Goal: Find specific page/section: Find specific page/section

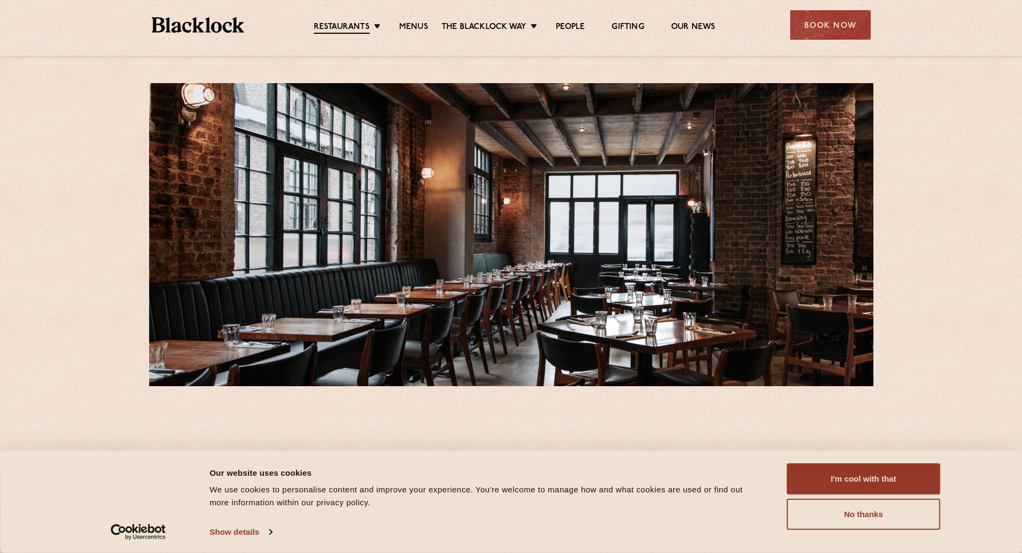
click at [412, 25] on link "Menus" at bounding box center [413, 27] width 29 height 11
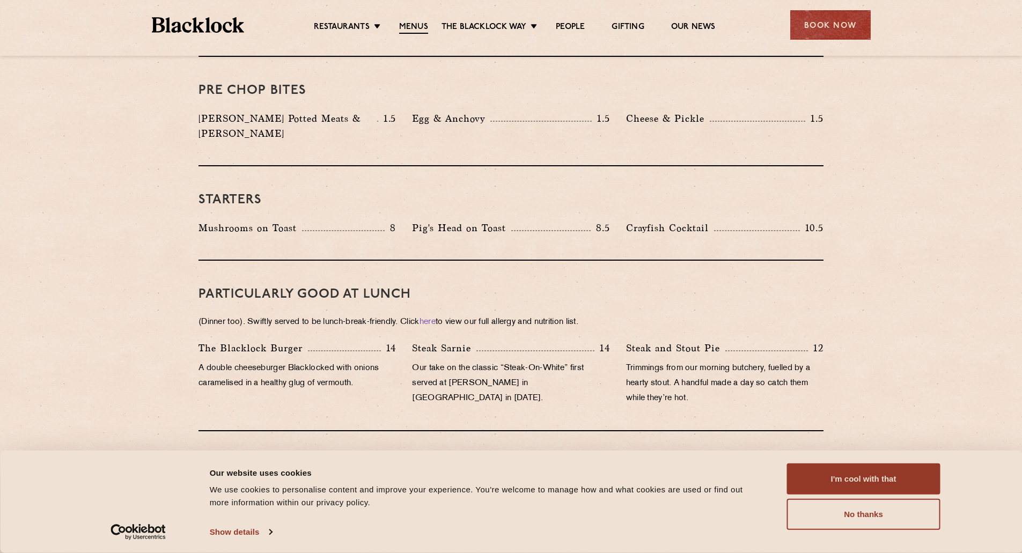
scroll to position [697, 0]
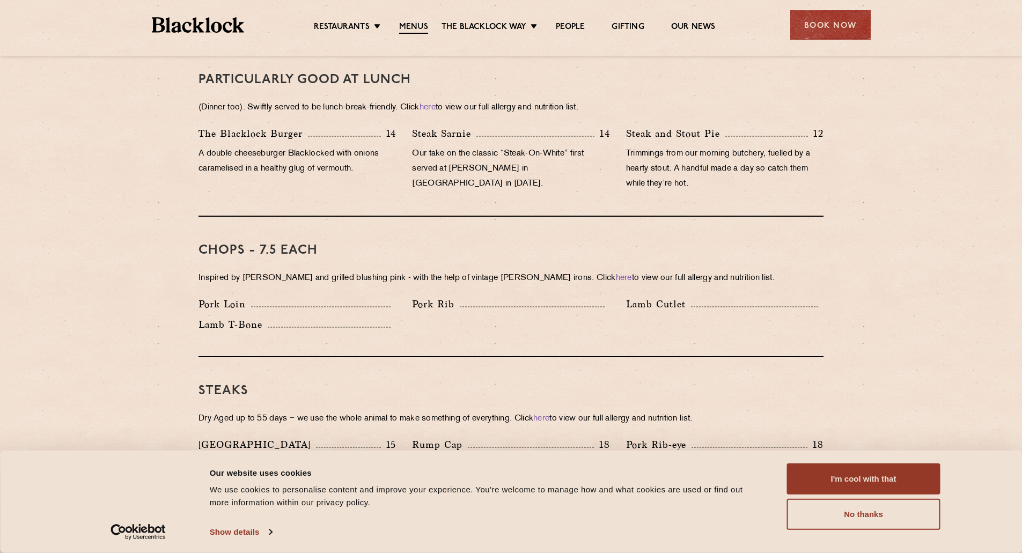
click at [288, 243] on h3 "Chops - 7.5 each" at bounding box center [510, 250] width 625 height 14
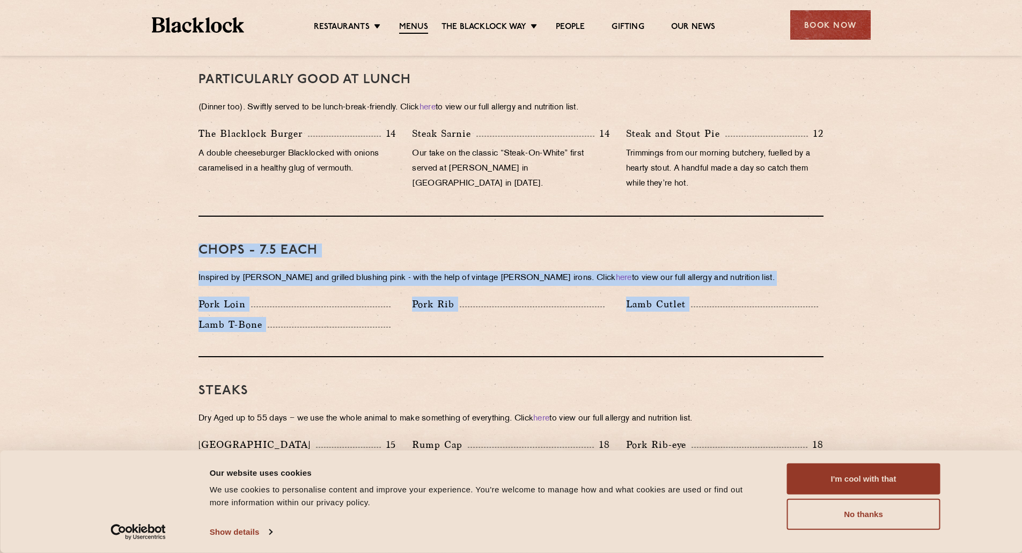
drag, startPoint x: 288, startPoint y: 231, endPoint x: 306, endPoint y: 321, distance: 91.8
click at [306, 321] on div "Chops - 7.5 each Inspired by [PERSON_NAME] and grilled blushing pink - with the…" at bounding box center [510, 287] width 625 height 140
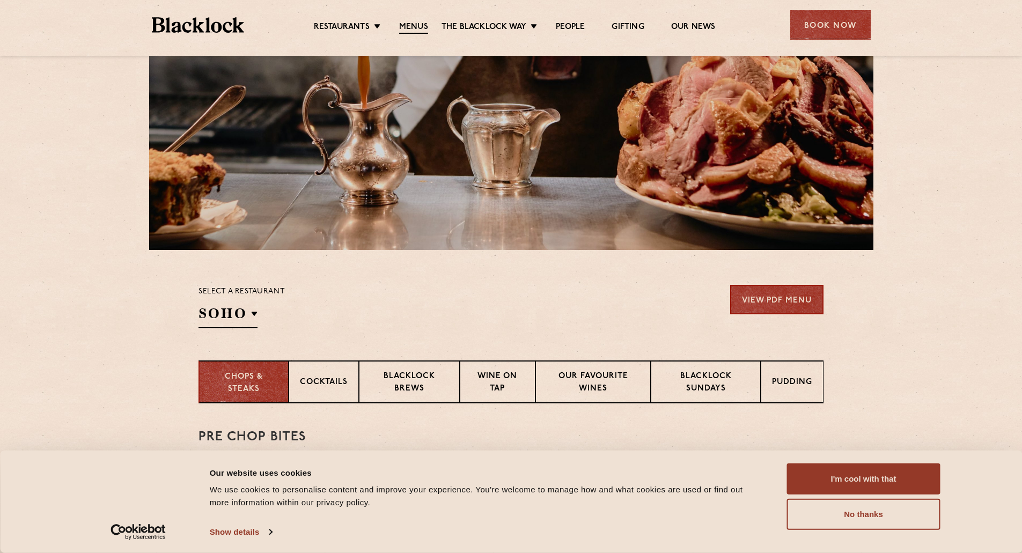
scroll to position [0, 0]
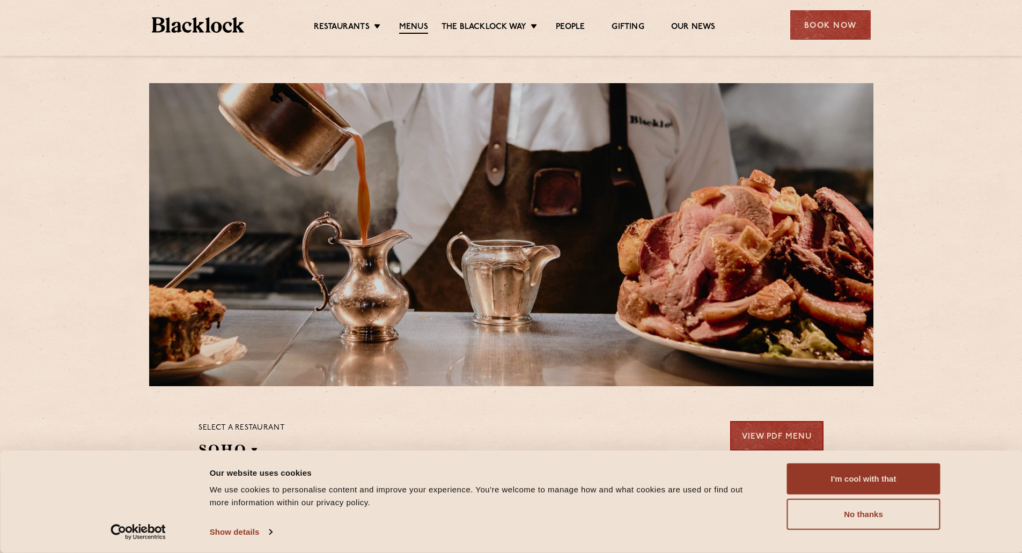
click at [0, 0] on link "Soho" at bounding box center [0, 0] width 0 height 0
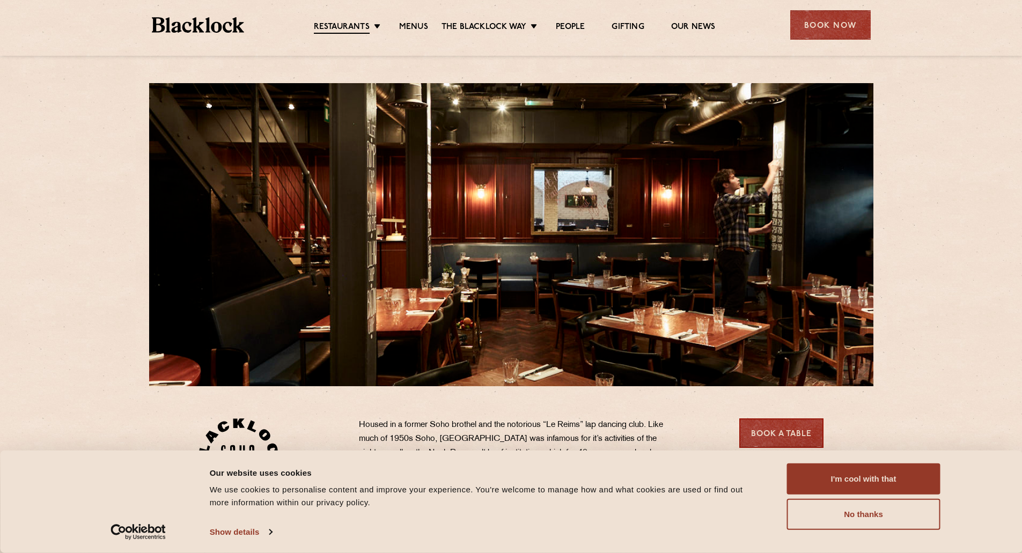
click at [899, 470] on button "I'm cool with that" at bounding box center [863, 478] width 153 height 31
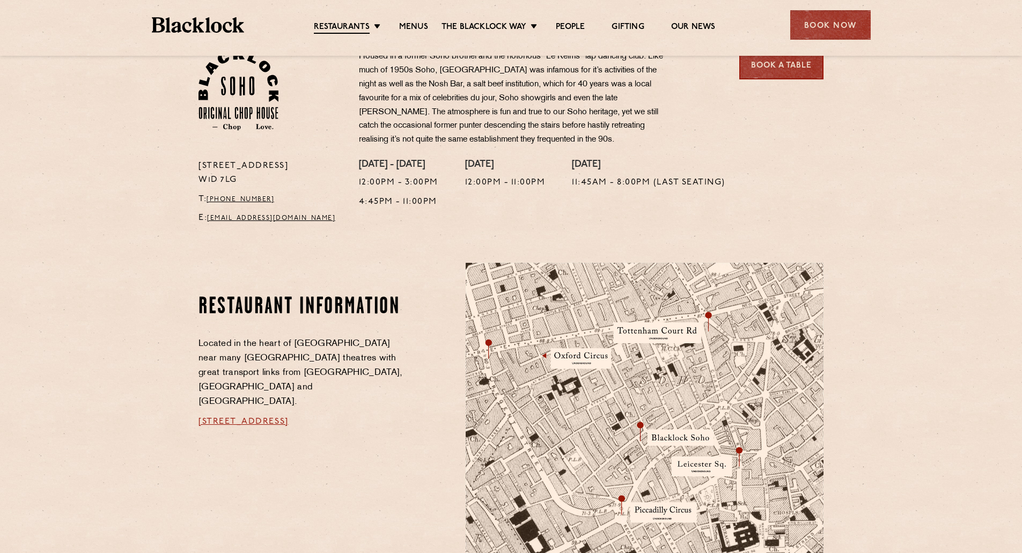
scroll to position [429, 0]
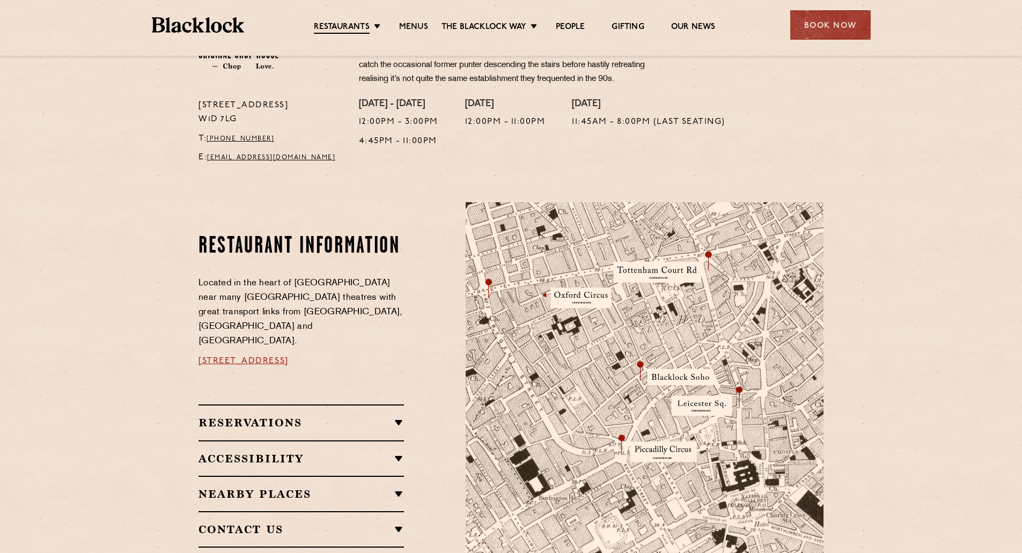
click at [289, 357] on link "24 Great Windmill Street, Soho, W1D 7LG" at bounding box center [243, 361] width 90 height 9
